Goal: Check status: Check status

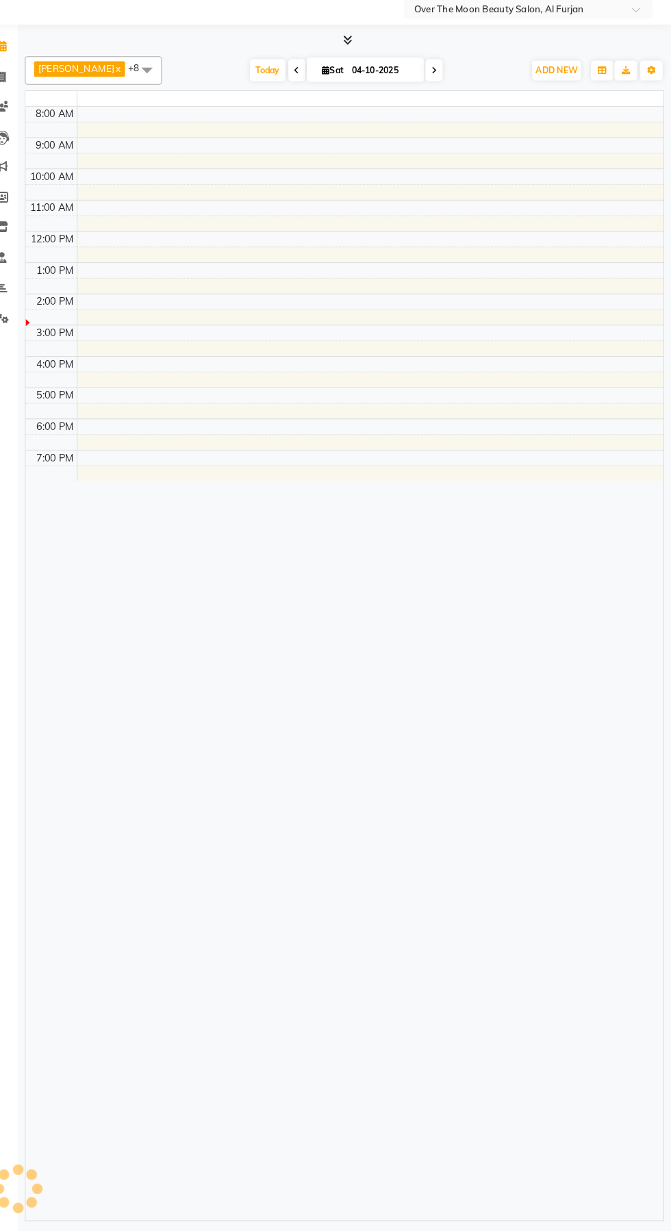
select select "en"
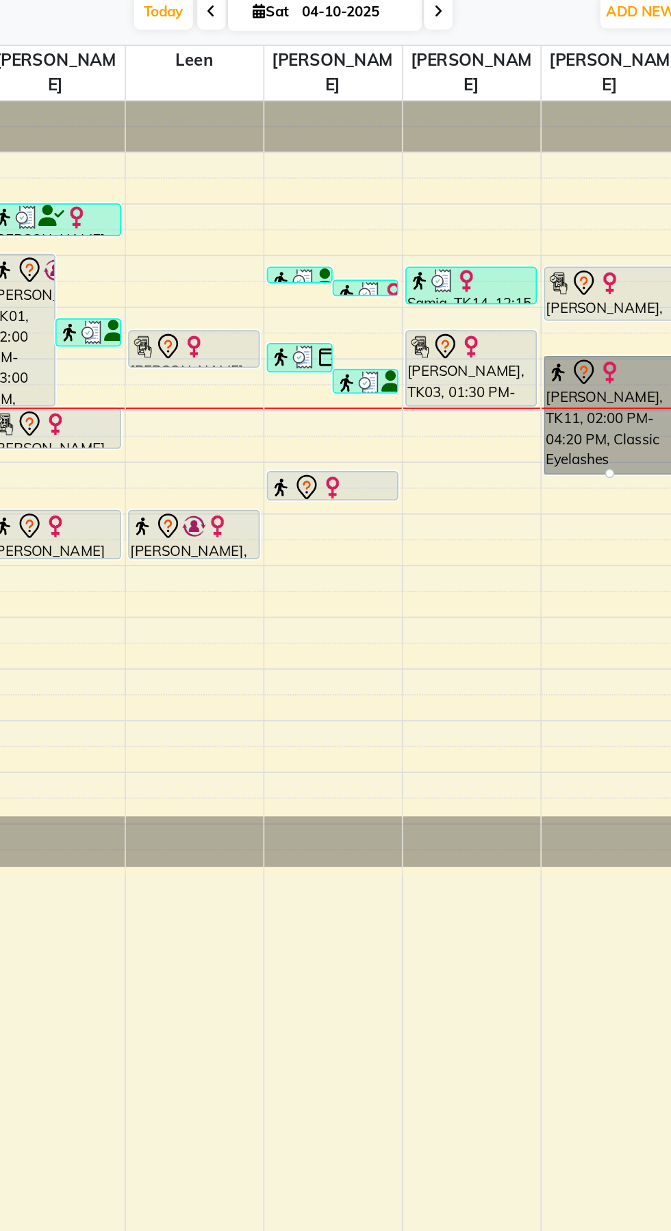
click at [536, 409] on link "[PERSON_NAME], TK11, 02:00 PM-04:20 PM, Classic Eyelashes Individual Extension,…" at bounding box center [542, 414] width 77 height 69
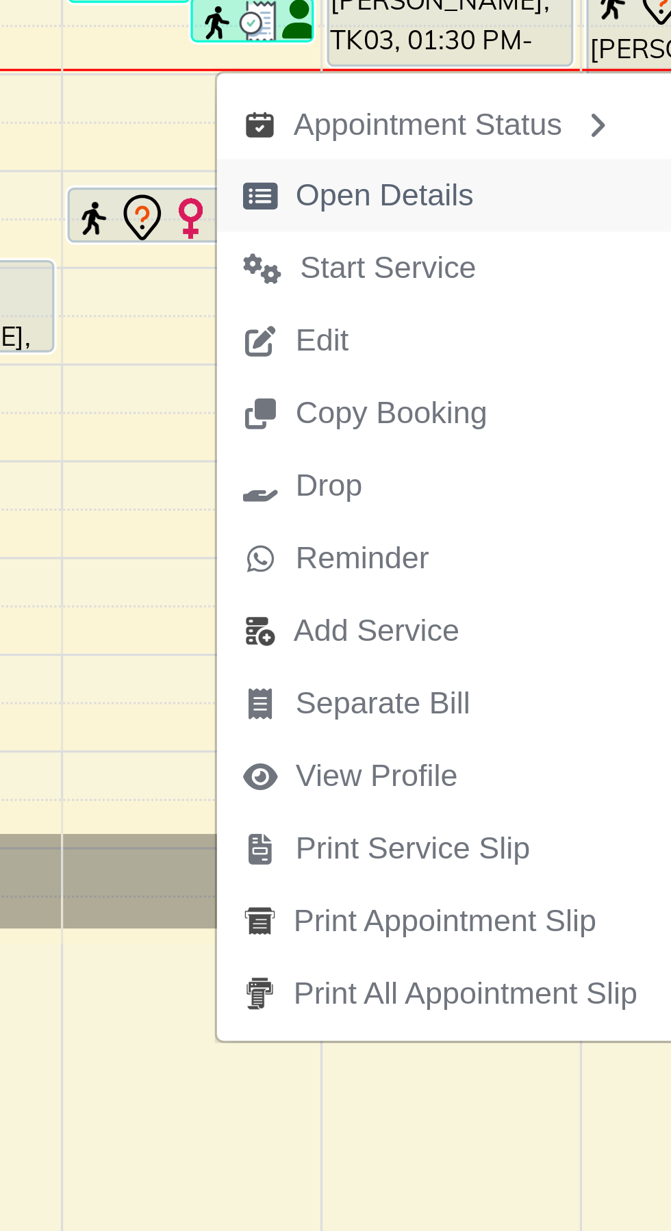
click at [433, 449] on span "Open Details" at bounding box center [440, 449] width 55 height 14
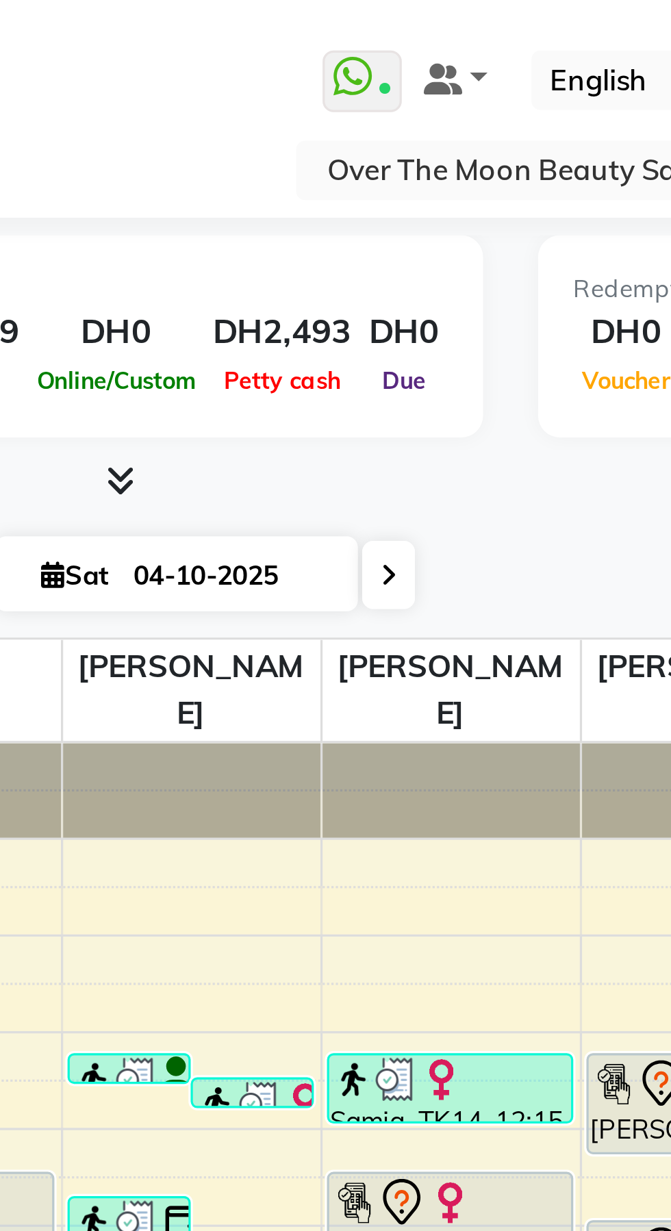
select select "7"
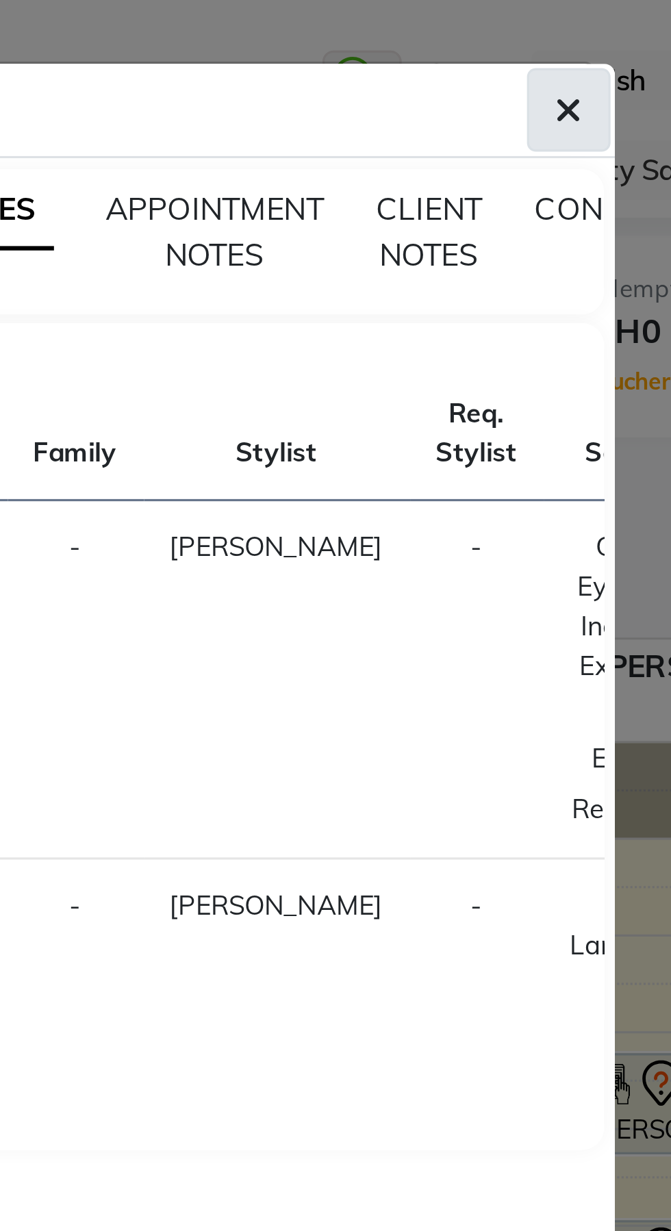
click at [500, 36] on icon "button" at bounding box center [498, 34] width 8 height 11
